Goal: Task Accomplishment & Management: Manage account settings

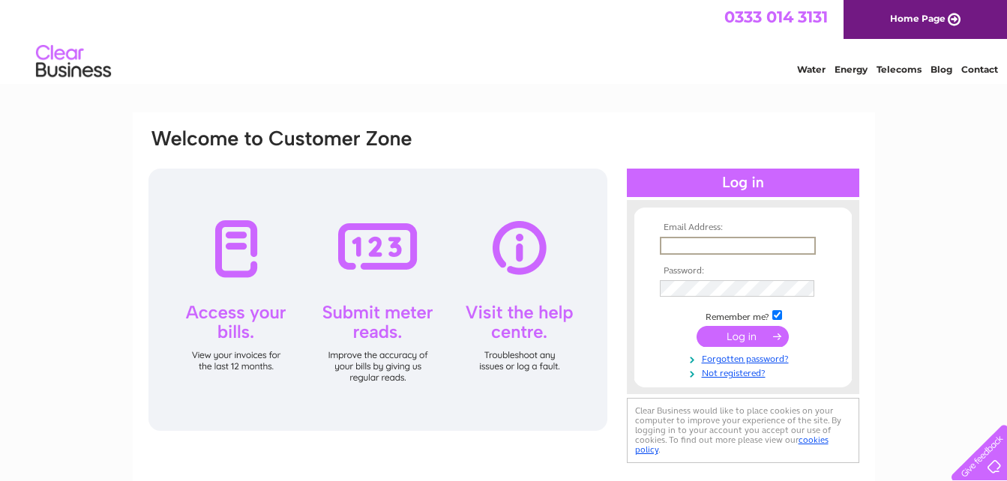
click at [676, 247] on input "text" at bounding box center [738, 246] width 156 height 18
type input "[EMAIL_ADDRESS][DOMAIN_NAME]"
click at [733, 335] on input "submit" at bounding box center [743, 336] width 92 height 21
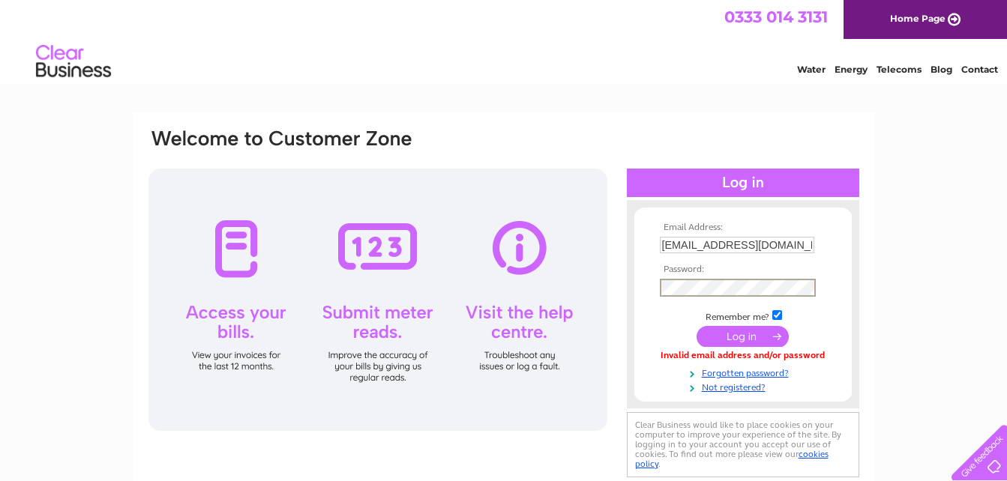
click at [750, 340] on input "submit" at bounding box center [743, 336] width 92 height 21
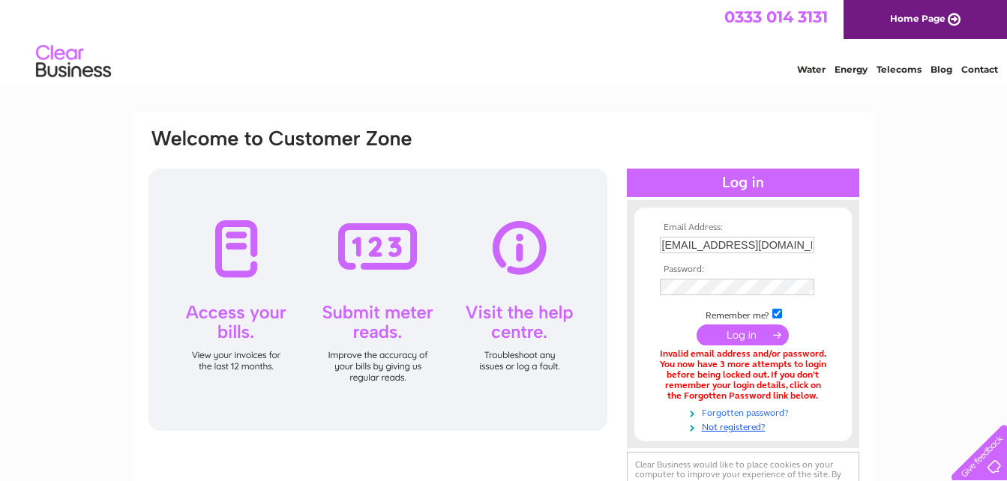
click at [700, 411] on link "Forgotten password?" at bounding box center [745, 412] width 170 height 14
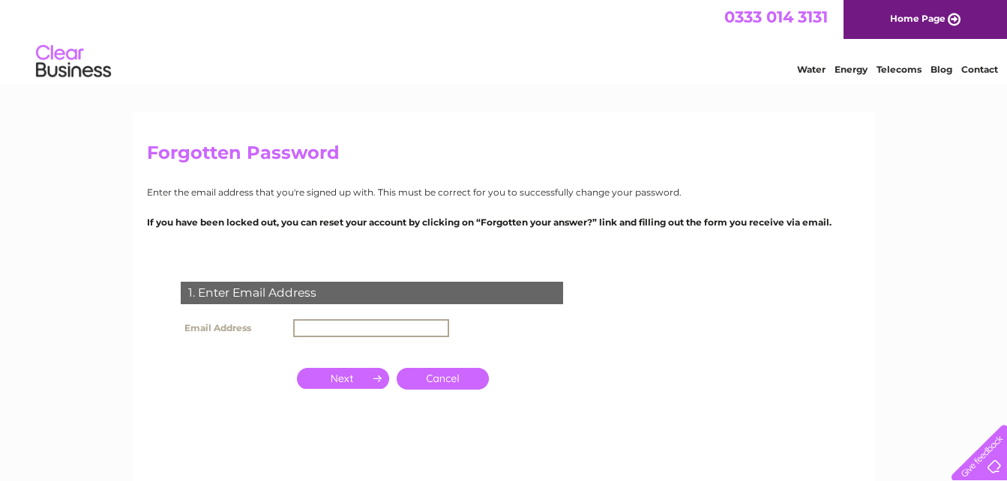
click at [325, 326] on input "text" at bounding box center [371, 328] width 156 height 18
type input "lauriemyers3@aol.co.uk"
click at [354, 377] on input "button" at bounding box center [343, 378] width 92 height 21
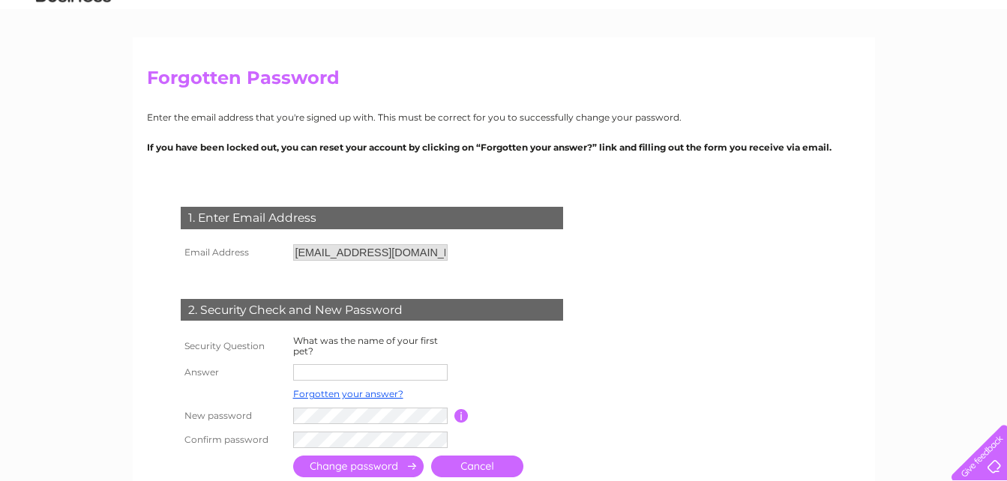
scroll to position [150, 0]
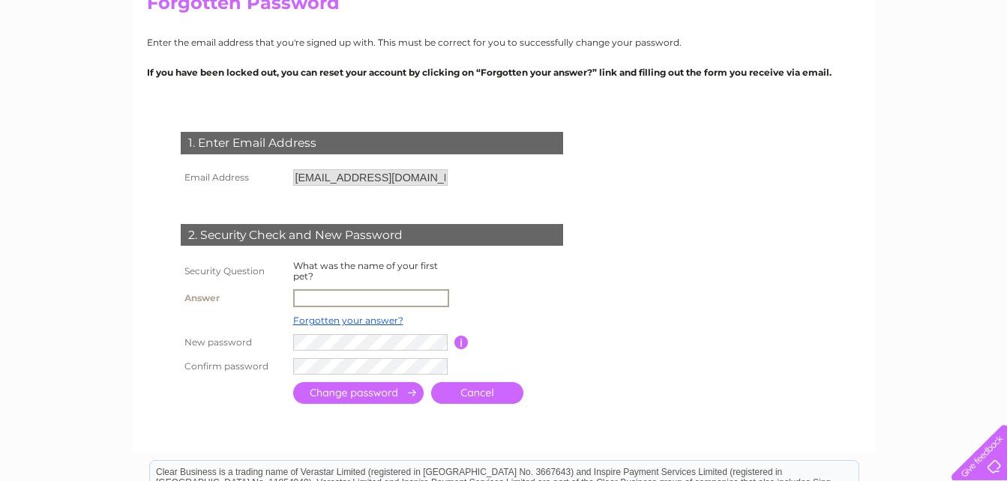
click at [307, 301] on input "text" at bounding box center [371, 298] width 156 height 18
type input "Bruce"
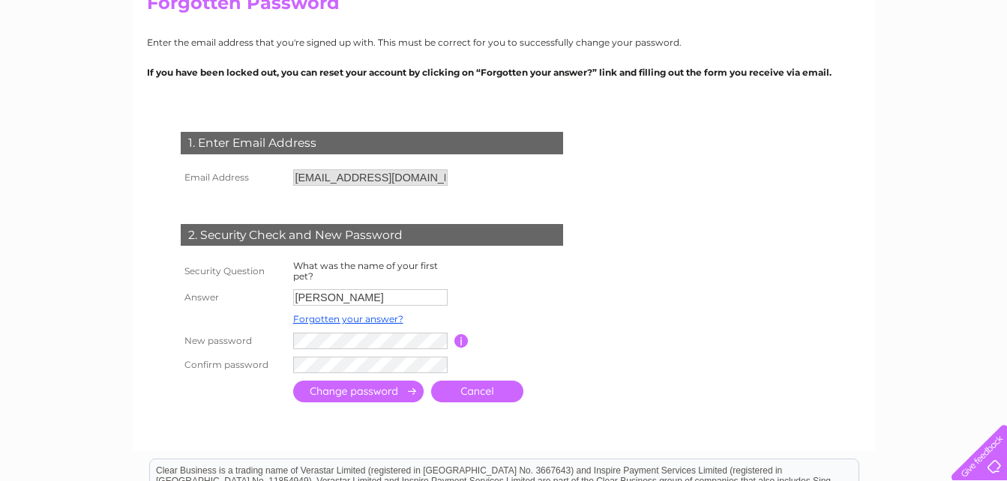
click at [334, 394] on input "submit" at bounding box center [358, 392] width 130 height 22
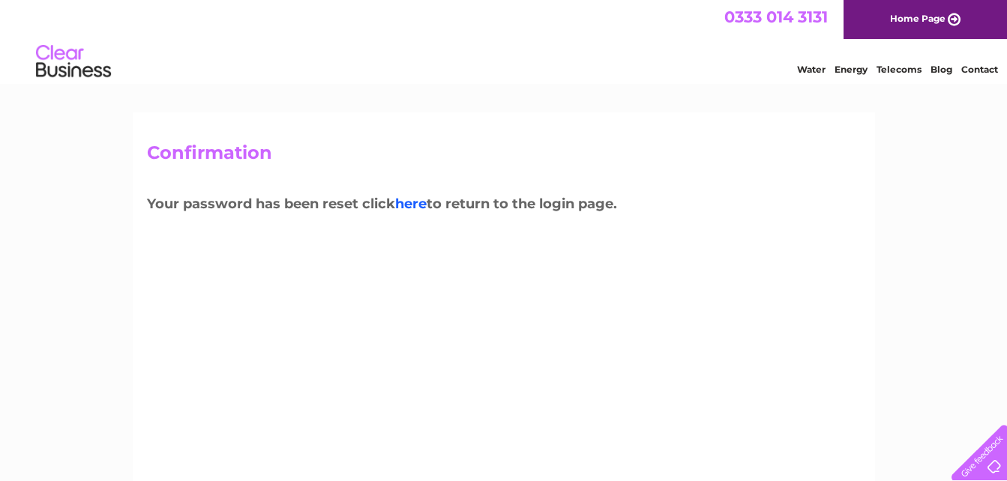
click at [418, 206] on link "here" at bounding box center [410, 204] width 31 height 16
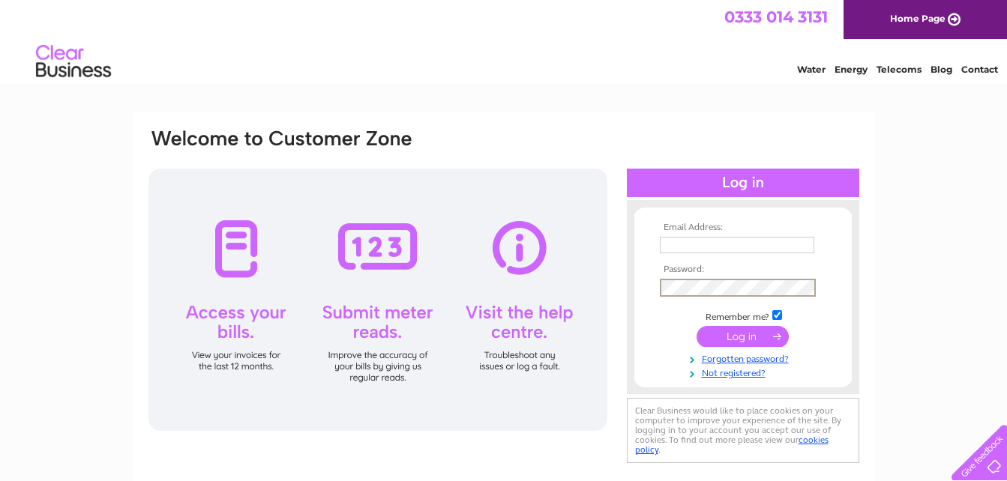
click at [667, 250] on input "text" at bounding box center [737, 245] width 154 height 16
type input "lauriemyers3@aol.co.uk"
click at [703, 334] on input "submit" at bounding box center [743, 335] width 92 height 21
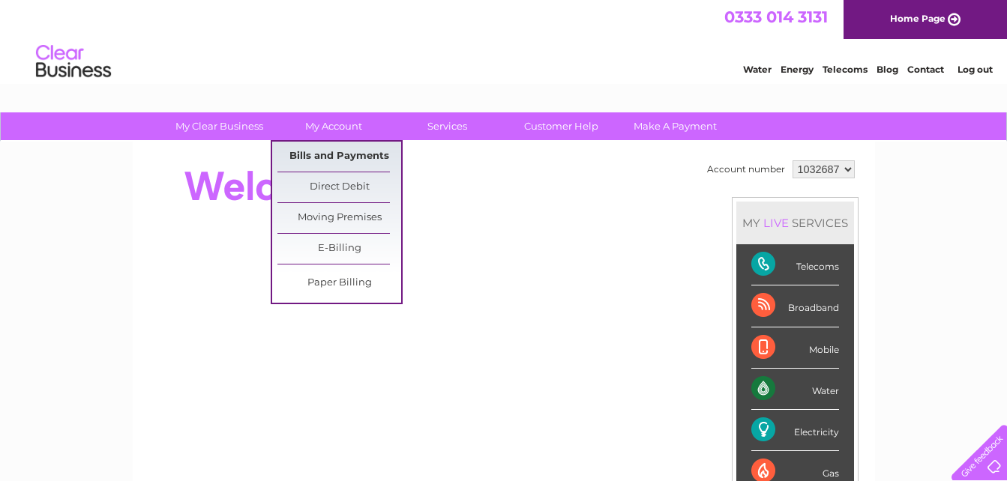
click at [312, 145] on link "Bills and Payments" at bounding box center [339, 157] width 124 height 30
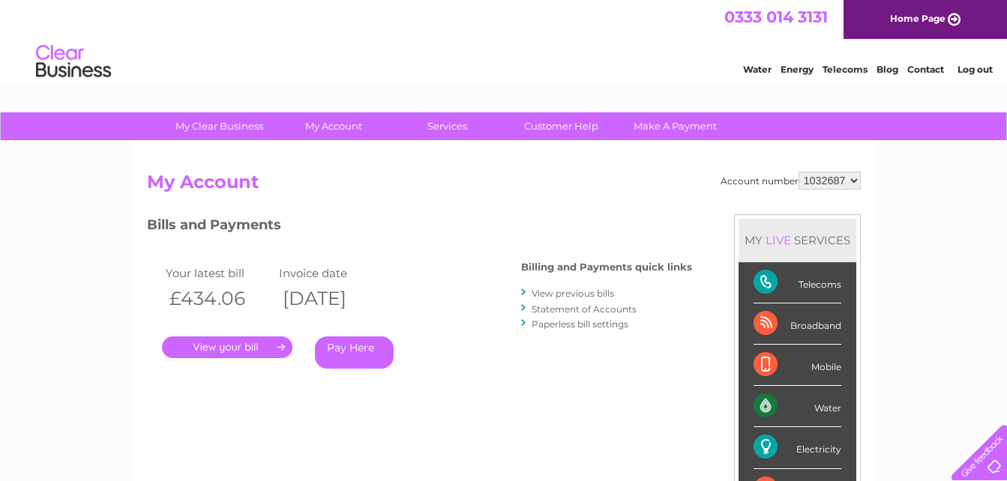
click at [224, 342] on link "." at bounding box center [227, 348] width 130 height 22
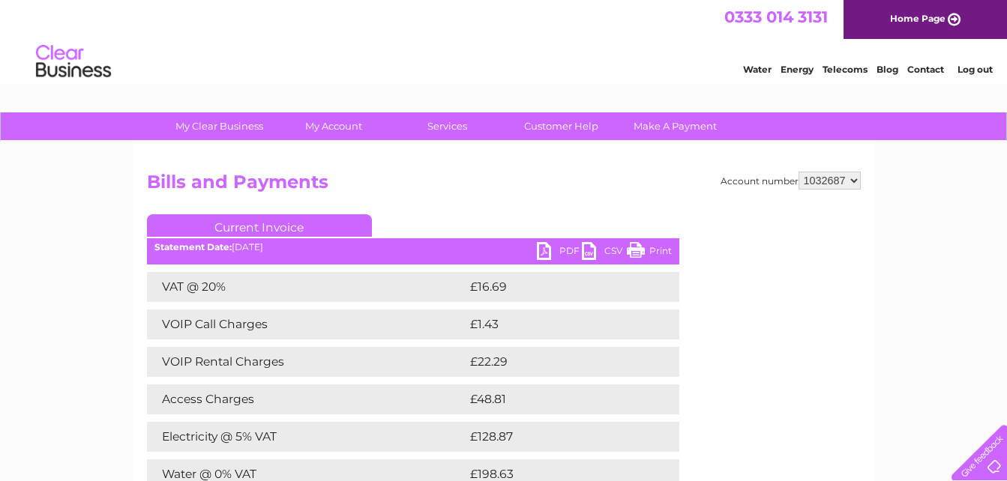
click at [631, 254] on link "Print" at bounding box center [649, 253] width 45 height 22
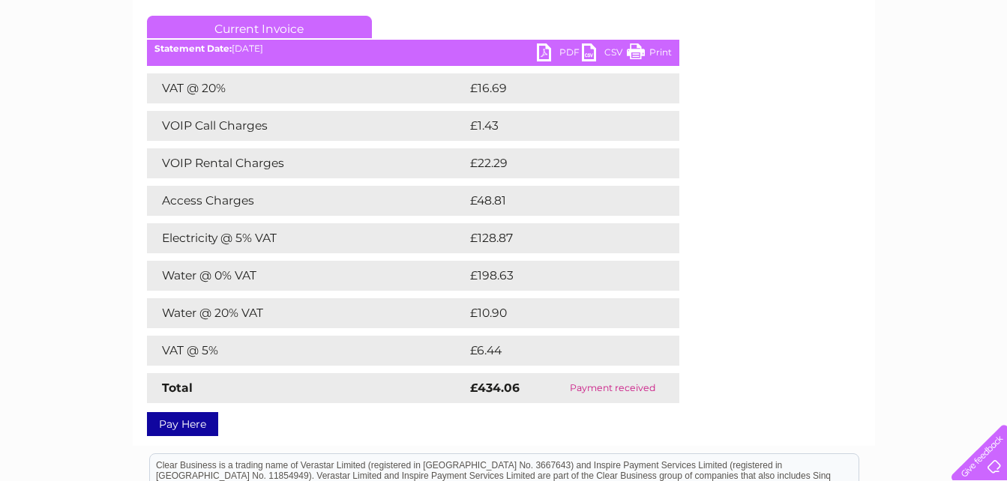
scroll to position [225, 0]
